Goal: Task Accomplishment & Management: Manage account settings

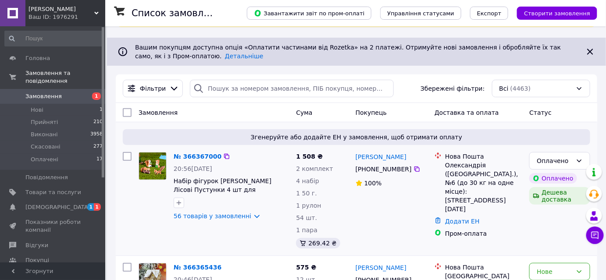
scroll to position [79, 0]
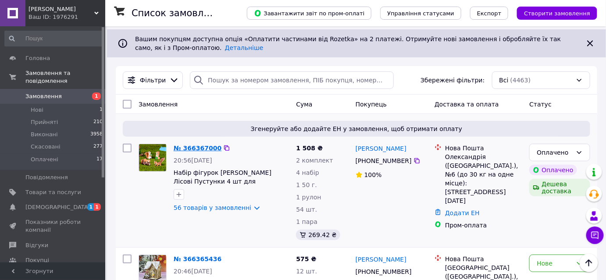
click at [197, 148] on link "№ 366367000" at bounding box center [198, 148] width 48 height 7
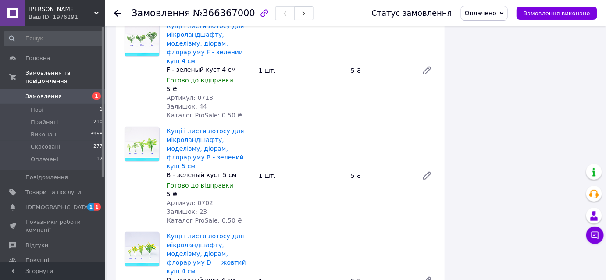
scroll to position [5579, 0]
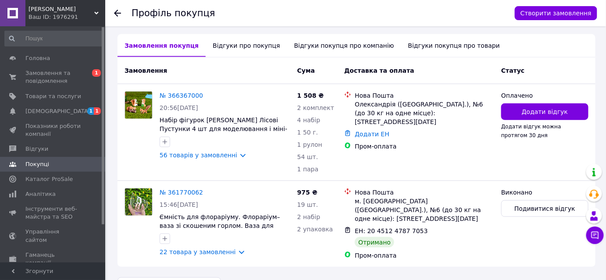
scroll to position [199, 0]
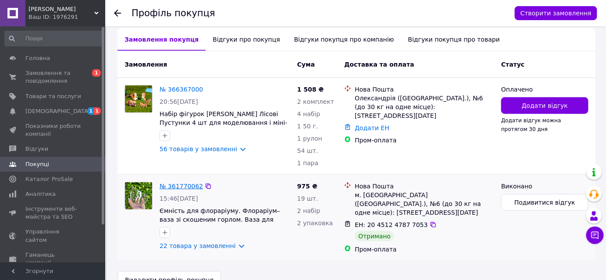
click at [192, 188] on link "№ 361770062" at bounding box center [181, 186] width 43 height 7
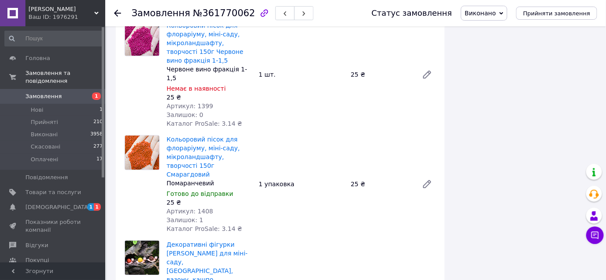
scroll to position [717, 0]
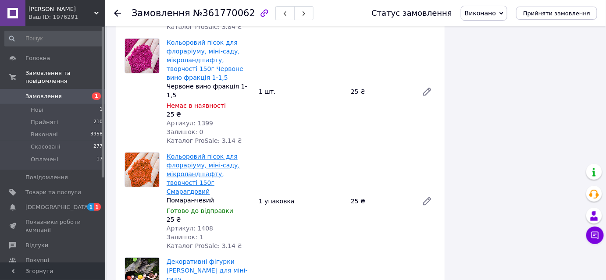
click at [215, 153] on link "Кольоровий пісок для флораріуму, міні-саду, мікроландшафту, творчості 150г Смар…" at bounding box center [203, 174] width 73 height 42
click at [214, 153] on link "Кольоровий пісок для флораріуму, міні-саду, мікроландшафту, творчості 150г Смар…" at bounding box center [203, 174] width 73 height 42
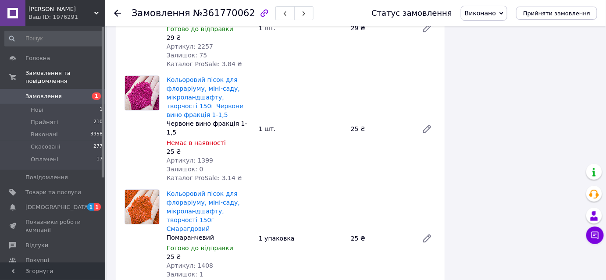
scroll to position [677, 0]
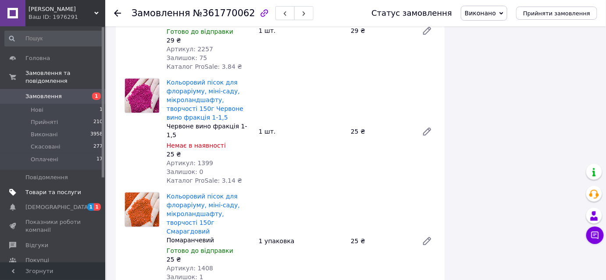
click at [46, 188] on span "Товари та послуги" at bounding box center [53, 192] width 56 height 8
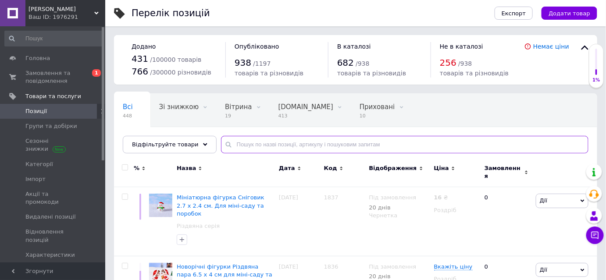
click at [273, 145] on input "text" at bounding box center [404, 145] width 367 height 18
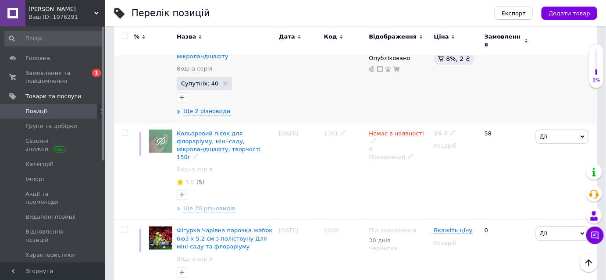
scroll to position [239, 0]
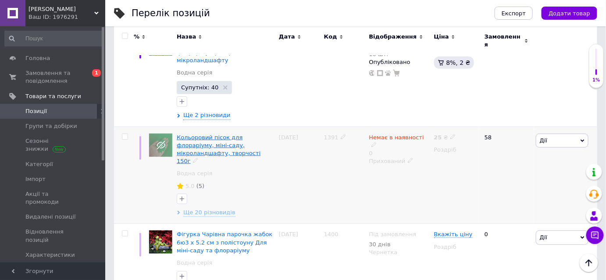
type input "1408"
click at [208, 134] on span "Кольоровий пісок для флораріуму, міні-саду, мікроландшафту, творчості 150г" at bounding box center [219, 149] width 84 height 31
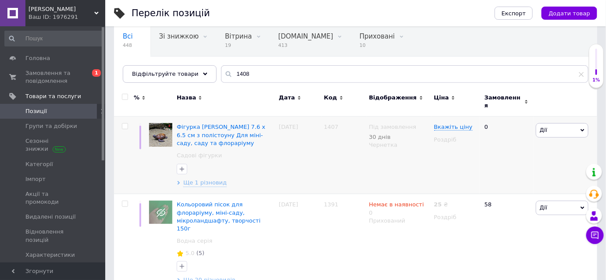
scroll to position [76, 0]
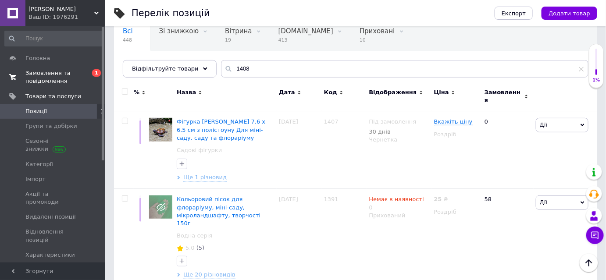
click at [50, 82] on span "Замовлення та повідомлення" at bounding box center [53, 77] width 56 height 16
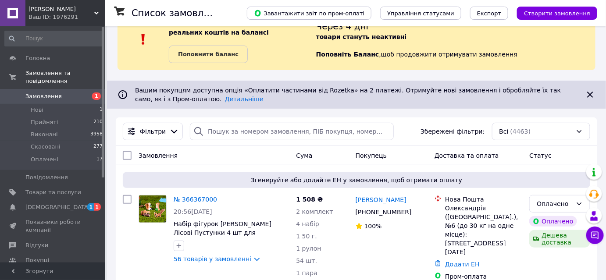
scroll to position [159, 0]
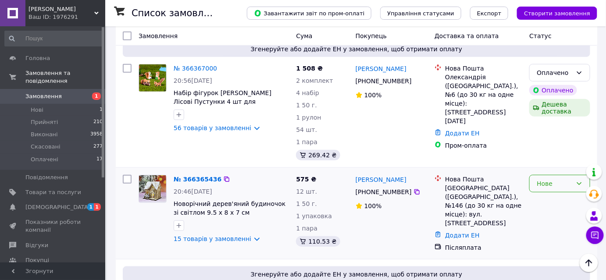
click at [544, 176] on div "Нове" at bounding box center [559, 184] width 61 height 18
drag, startPoint x: 534, startPoint y: 201, endPoint x: 540, endPoint y: 201, distance: 5.7
click at [538, 201] on li "Прийнято" at bounding box center [560, 202] width 60 height 16
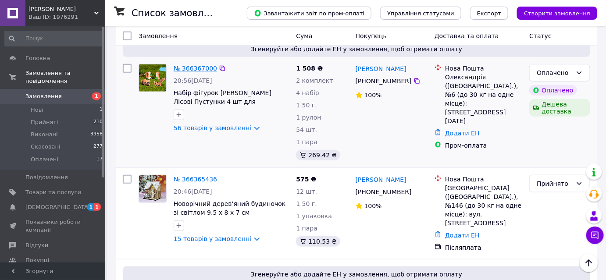
click at [190, 68] on link "№ 366367000" at bounding box center [195, 68] width 43 height 7
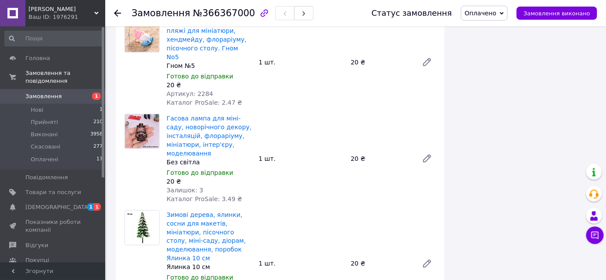
scroll to position [3687, 0]
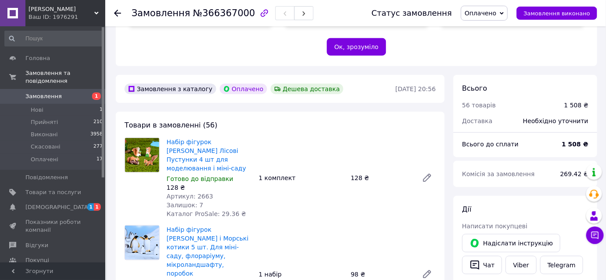
scroll to position [220, 0]
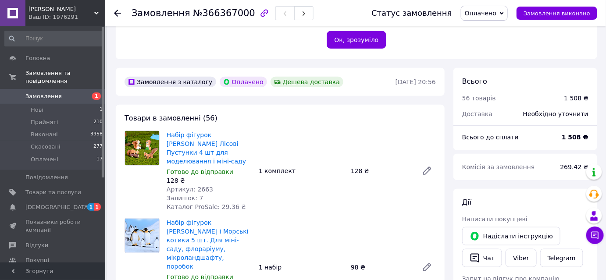
click at [116, 14] on use at bounding box center [117, 13] width 7 height 7
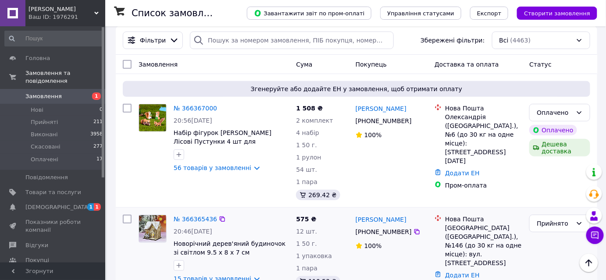
scroll to position [199, 0]
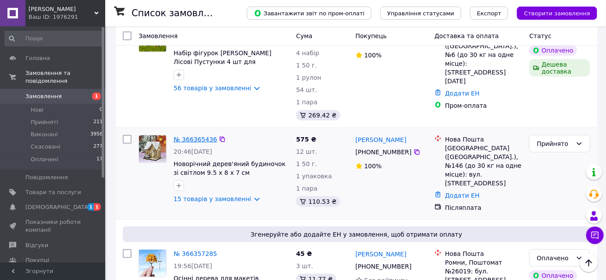
click at [195, 140] on link "№ 366365436" at bounding box center [195, 139] width 43 height 7
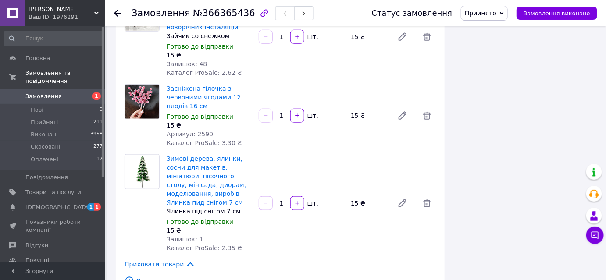
scroll to position [1354, 0]
click at [115, 11] on icon at bounding box center [117, 13] width 7 height 7
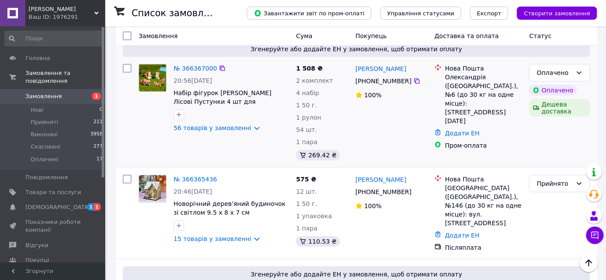
scroll to position [279, 0]
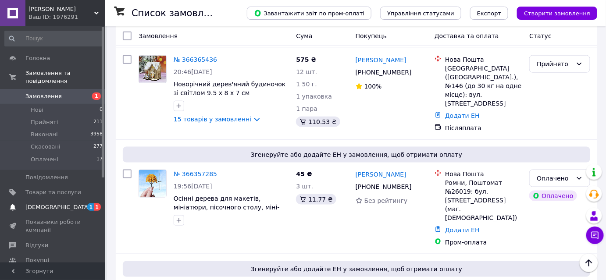
click at [25, 203] on span at bounding box center [12, 207] width 25 height 8
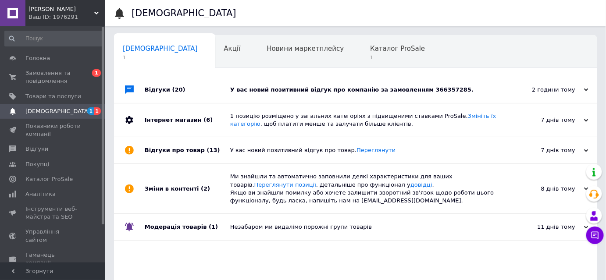
click at [408, 89] on div "У вас новий позитивний відгук про компанію за замовленням 366357285." at bounding box center [365, 90] width 270 height 8
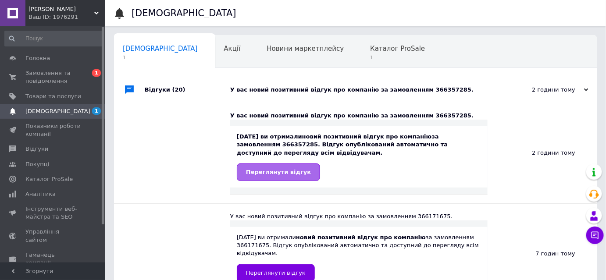
click at [280, 173] on span "Переглянути відгук" at bounding box center [278, 172] width 65 height 7
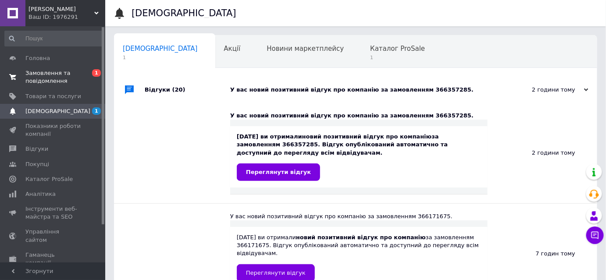
click at [47, 84] on span "Замовлення та повідомлення" at bounding box center [53, 77] width 56 height 16
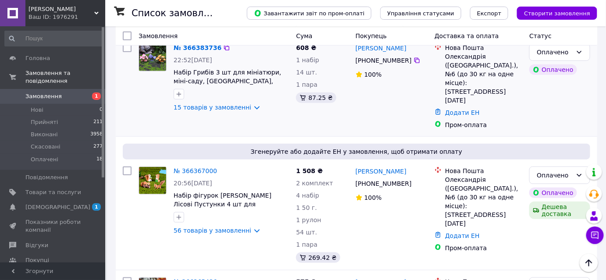
scroll to position [159, 0]
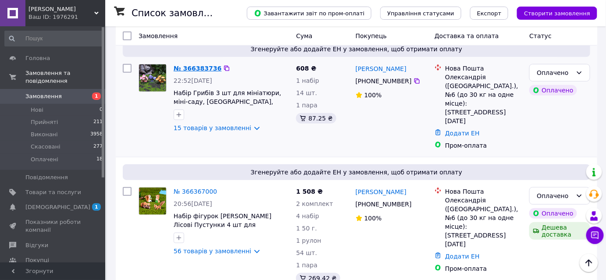
click at [189, 68] on link "№ 366383736" at bounding box center [198, 68] width 48 height 7
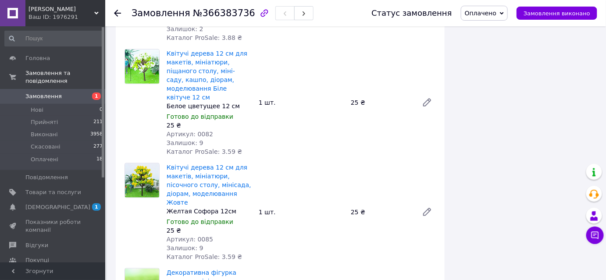
scroll to position [1315, 0]
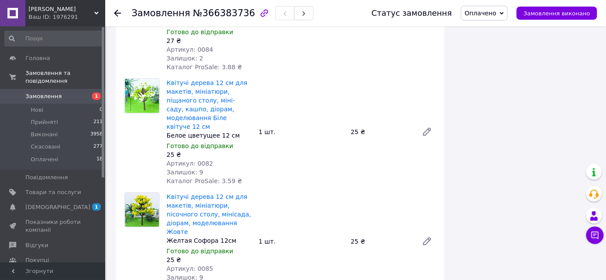
click at [117, 14] on icon at bounding box center [117, 13] width 7 height 7
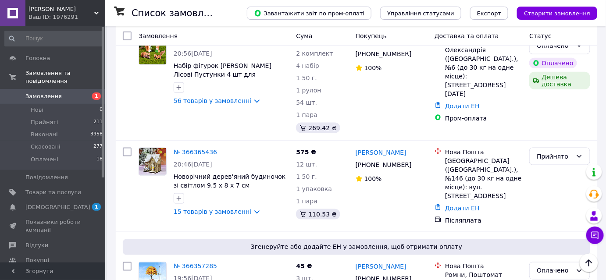
scroll to position [359, 0]
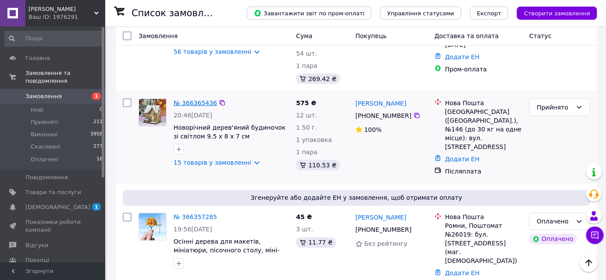
click at [186, 100] on link "№ 366365436" at bounding box center [195, 103] width 43 height 7
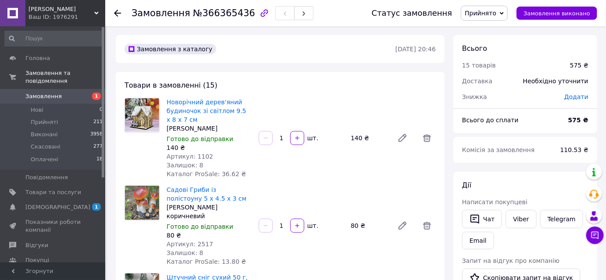
click at [115, 16] on div at bounding box center [117, 13] width 7 height 9
